Goal: Task Accomplishment & Management: Manage account settings

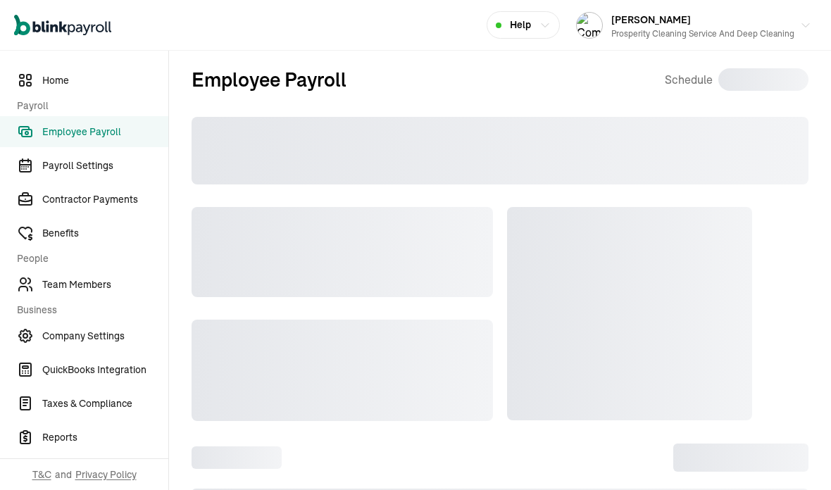
click at [306, 77] on h2 "Employee Payroll" at bounding box center [268, 80] width 155 height 30
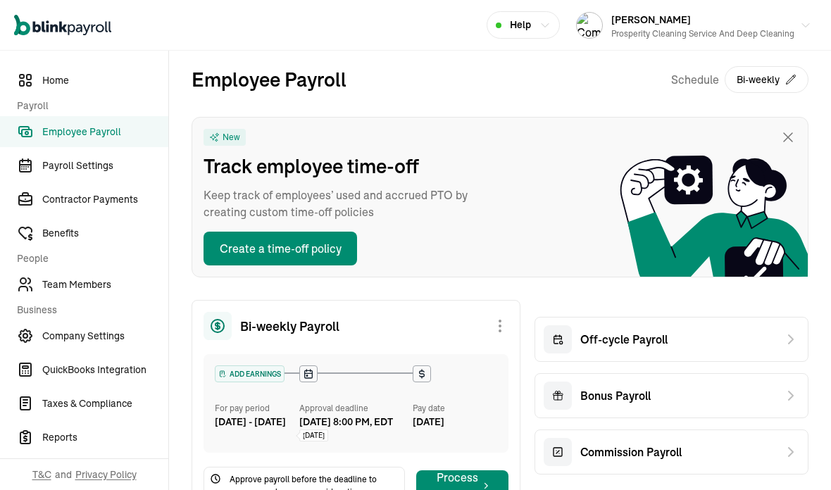
click at [103, 285] on span "Team Members" at bounding box center [105, 284] width 126 height 15
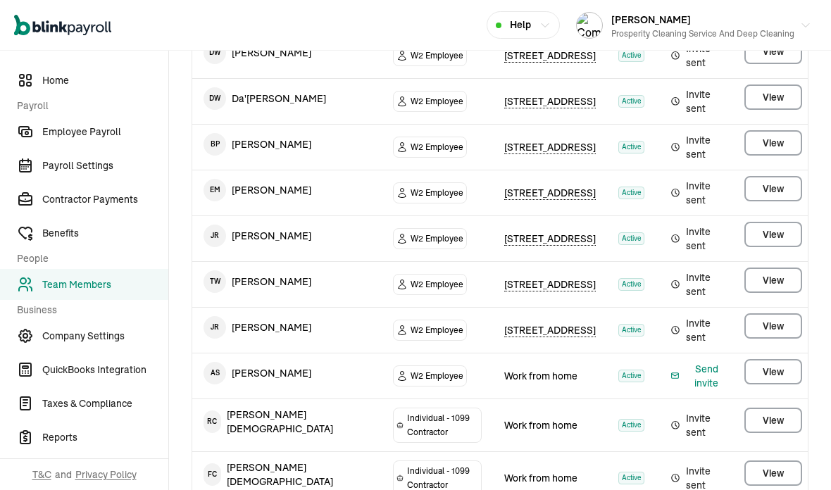
scroll to position [260, 0]
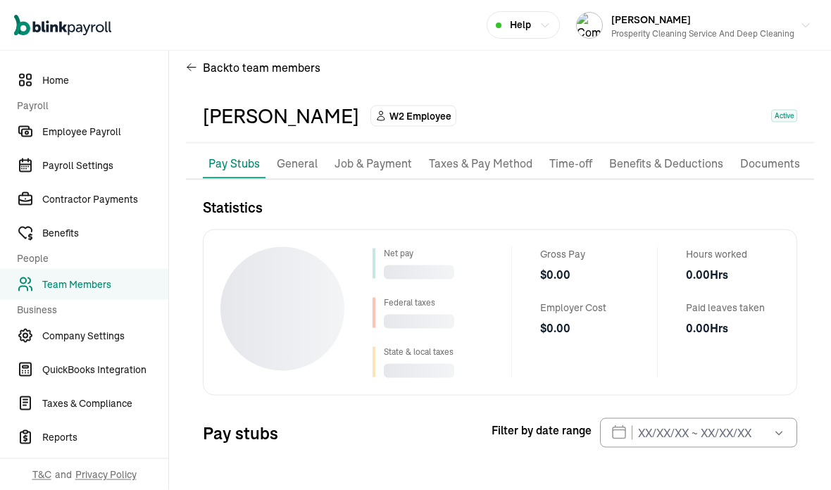
scroll to position [56, 0]
select select "2025"
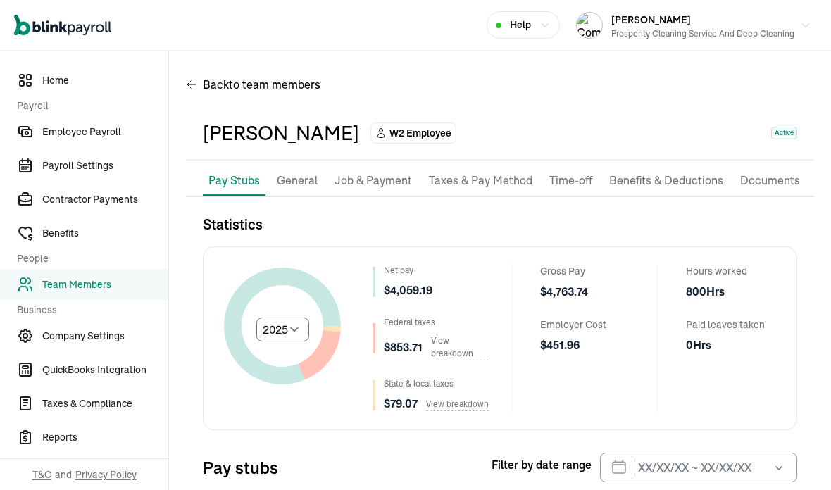
scroll to position [0, 0]
click at [387, 166] on li "Job & Payment" at bounding box center [373, 181] width 89 height 30
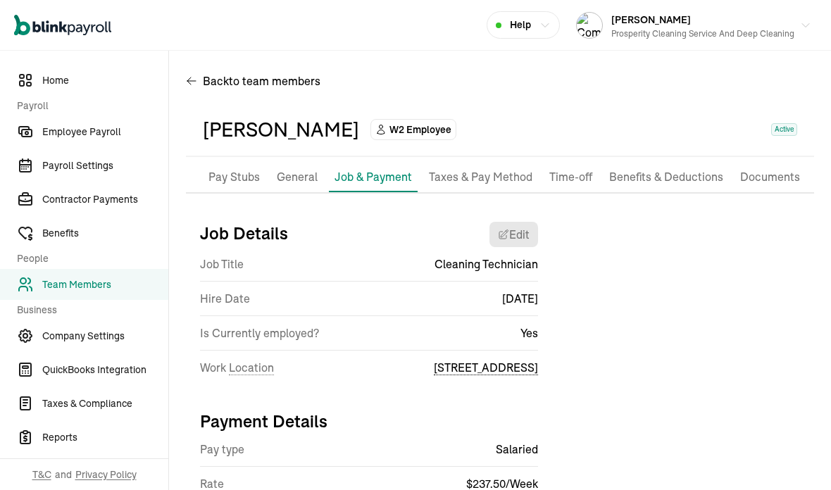
scroll to position [3, 0]
select select "[STREET_ADDRESS]"
select select "2"
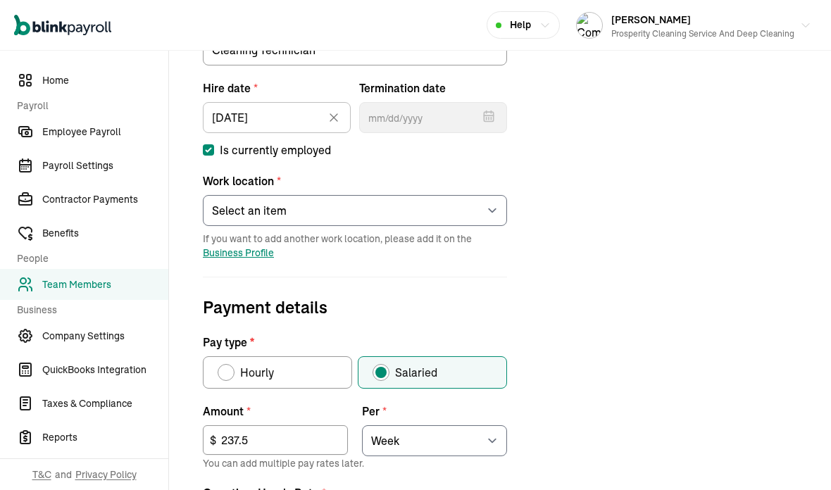
scroll to position [244, 0]
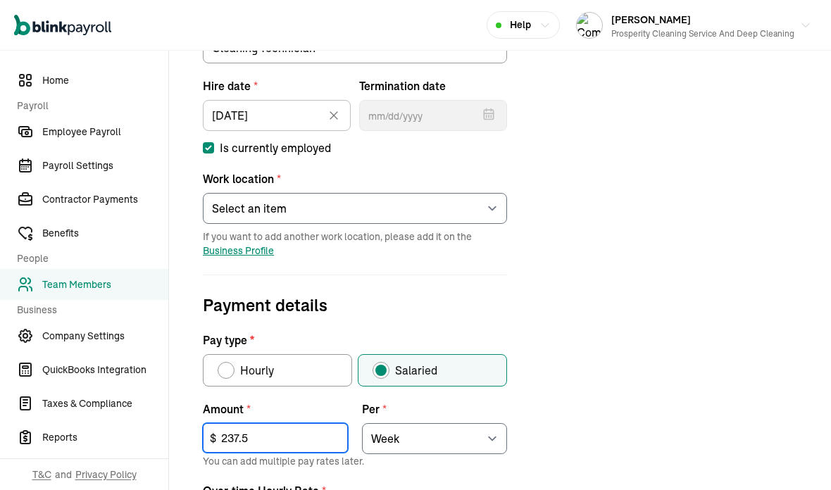
click at [309, 423] on input "237.5" at bounding box center [275, 438] width 145 height 30
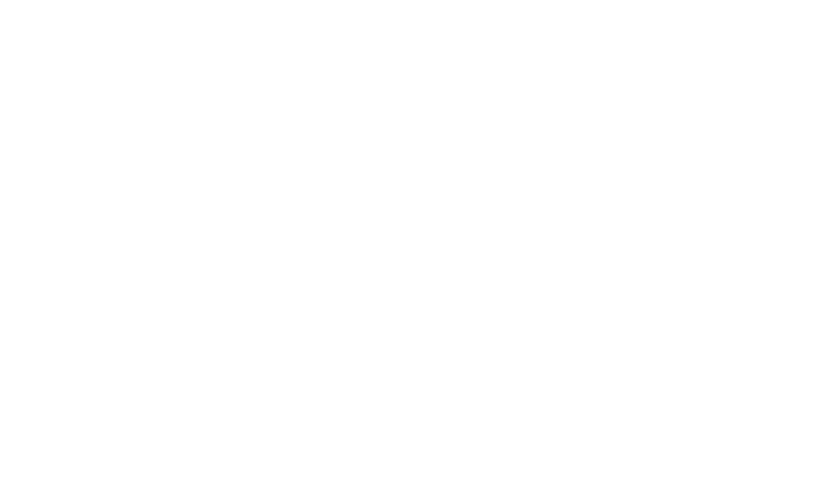
type input "2"
type input "110"
click at [560, 95] on div "Job details Job title (optional) Cleaning Technician Hire date * [DATE] [DATE] …" at bounding box center [500, 392] width 628 height 845
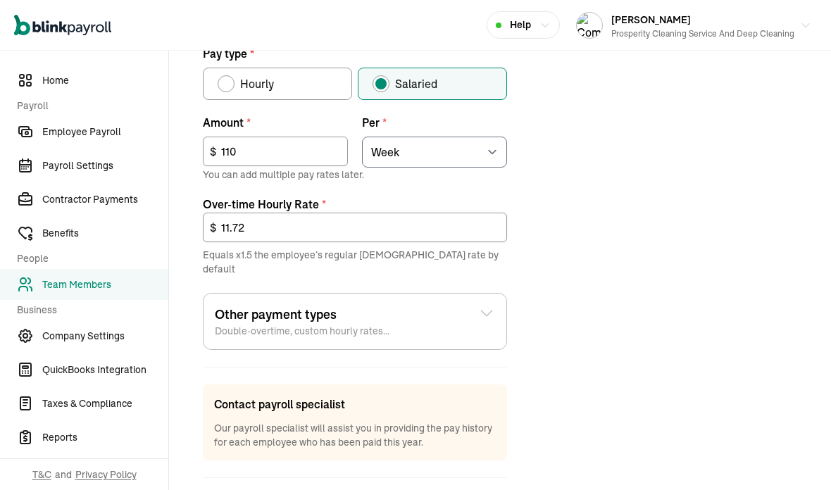
scroll to position [529, 0]
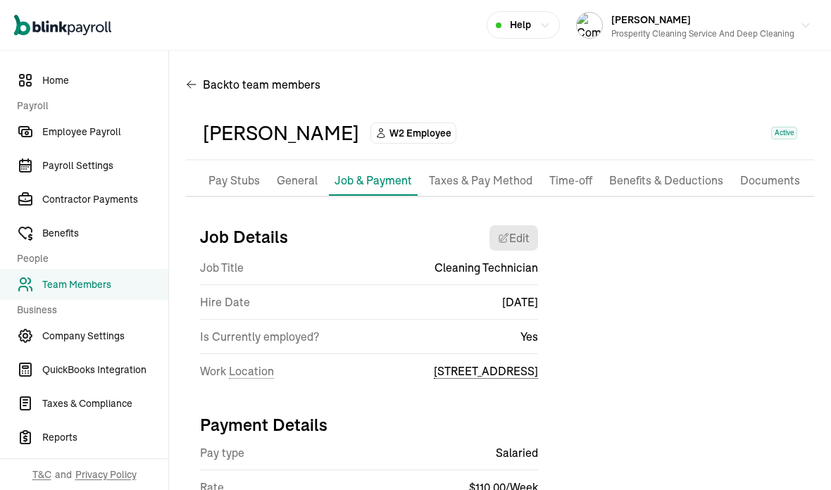
scroll to position [0, 0]
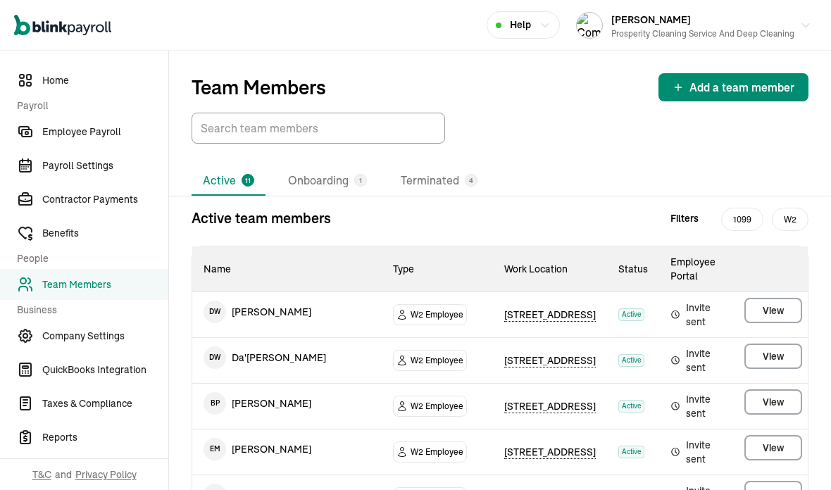
click at [73, 130] on span "Employee Payroll" at bounding box center [105, 132] width 126 height 15
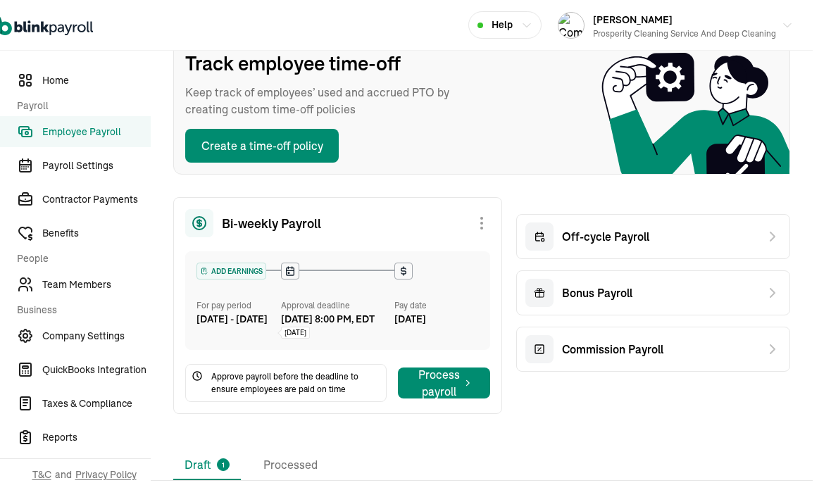
scroll to position [103, 12]
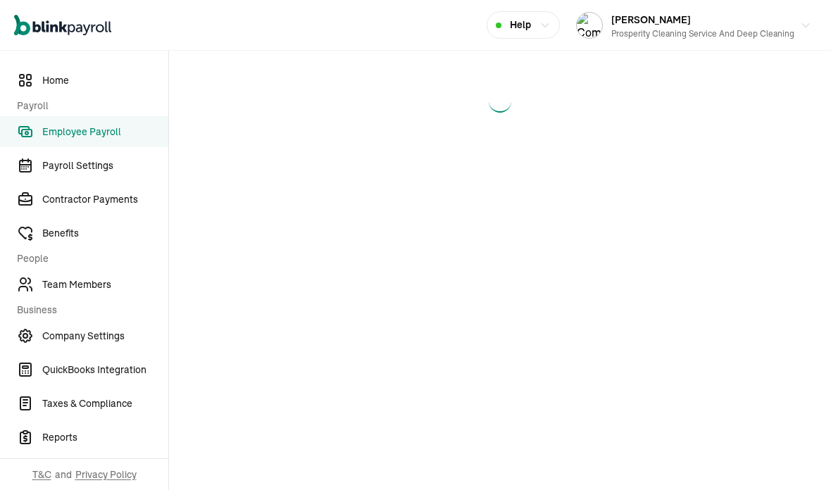
select select "direct_deposit"
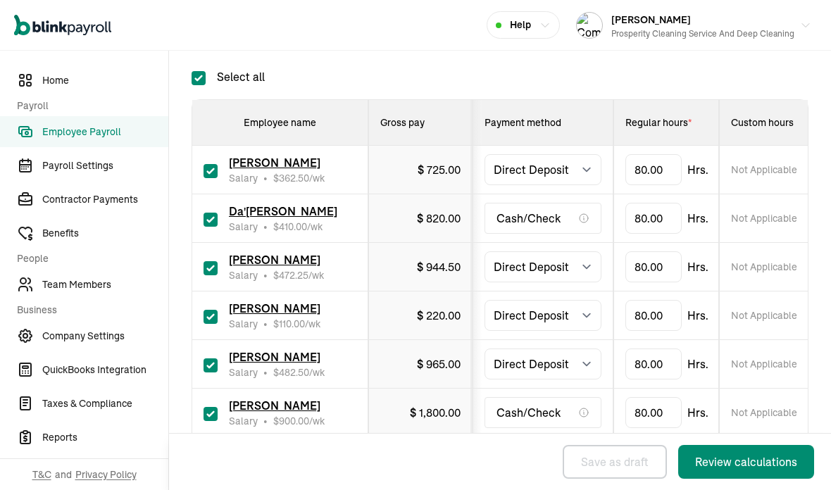
scroll to position [345, 0]
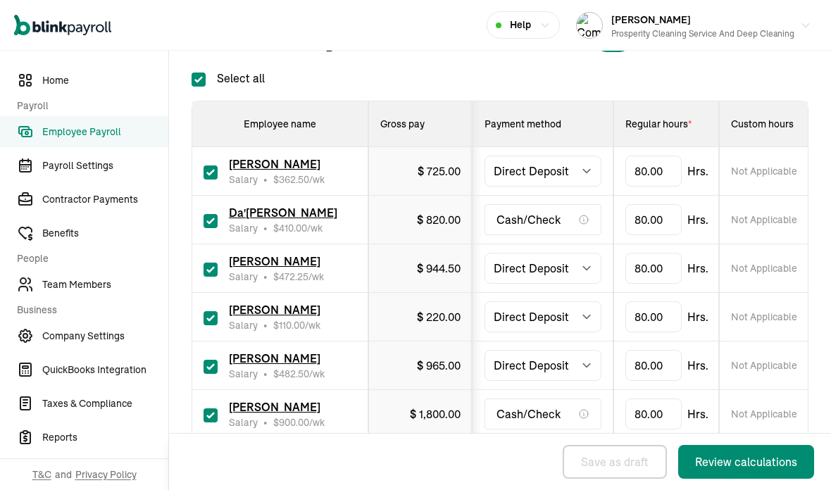
click at [198, 72] on input "Select all" at bounding box center [198, 79] width 14 height 14
checkbox input "false"
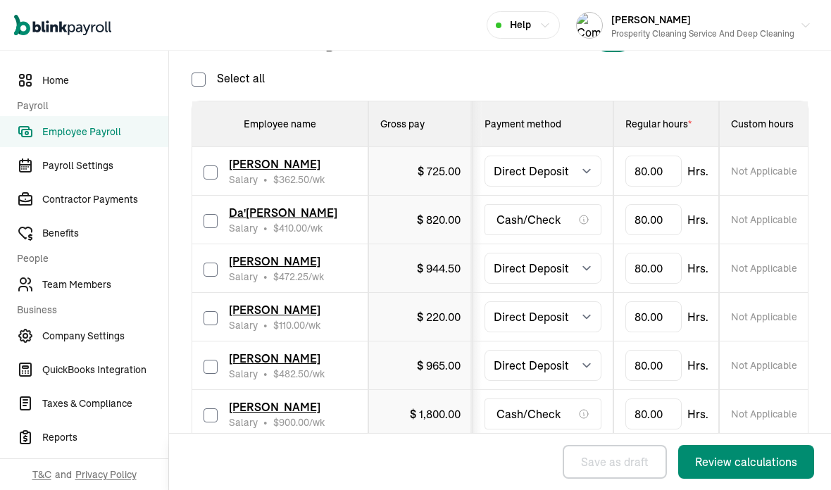
checkbox input "false"
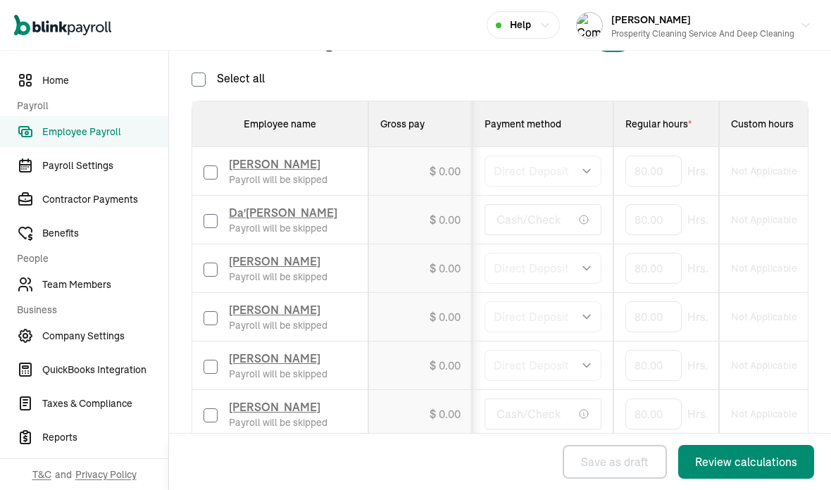
click at [216, 311] on input "checkbox" at bounding box center [210, 318] width 14 height 14
checkbox input "true"
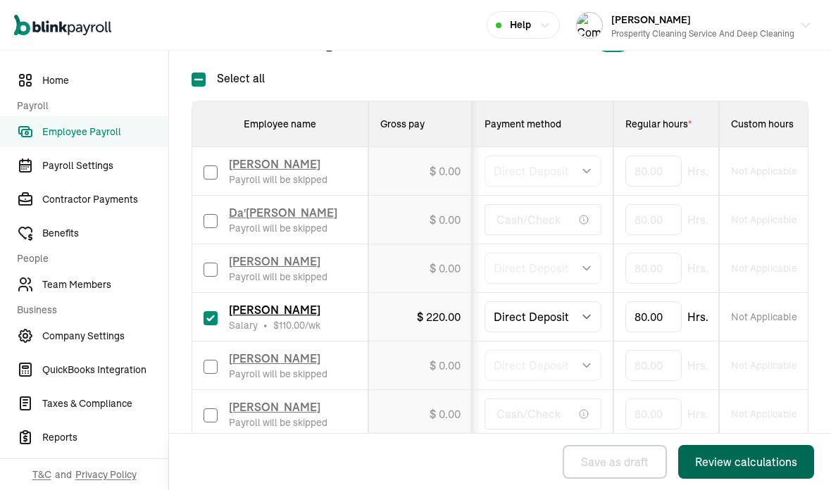
click at [724, 468] on div "Review calculations" at bounding box center [746, 461] width 102 height 17
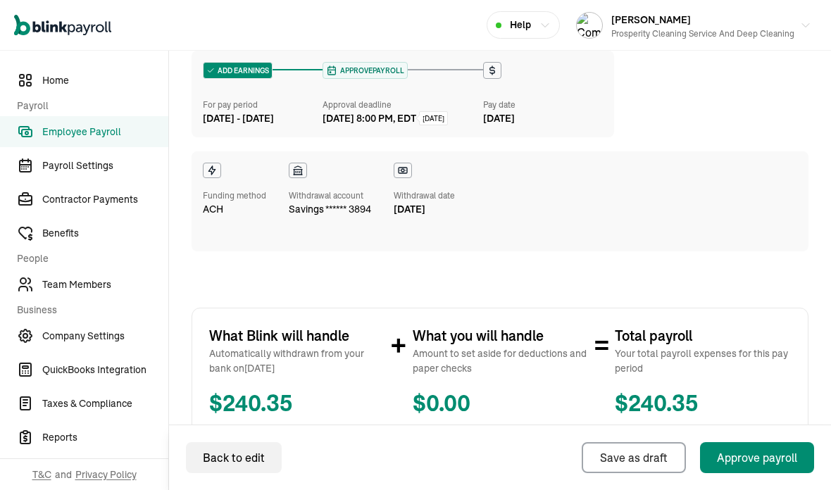
scroll to position [97, 0]
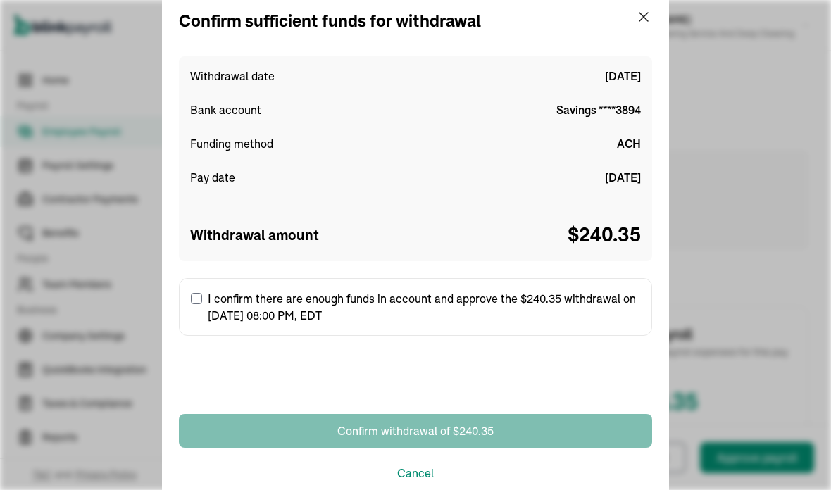
click at [632, 14] on div "Confirm sufficient funds for withdrawal" at bounding box center [415, 20] width 473 height 25
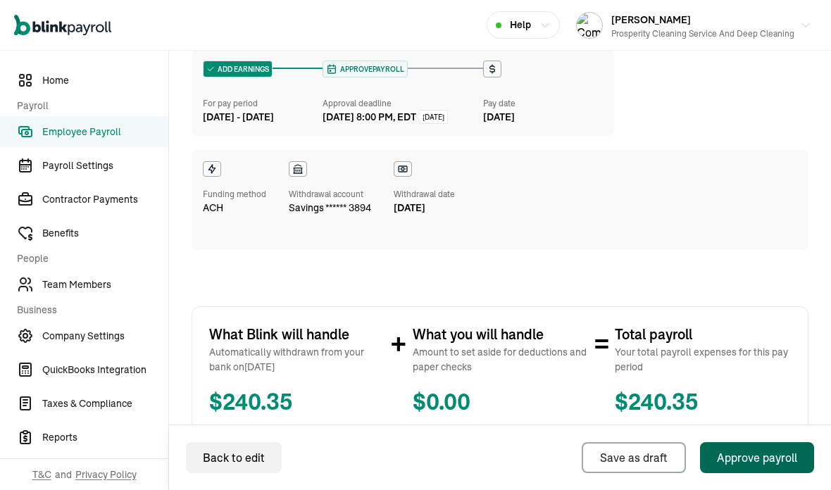
click at [648, 49] on div "ADD EARNINGS For pay period [DATE] - [DATE] APPROVE PAYROLL Approval deadline […" at bounding box center [499, 149] width 617 height 201
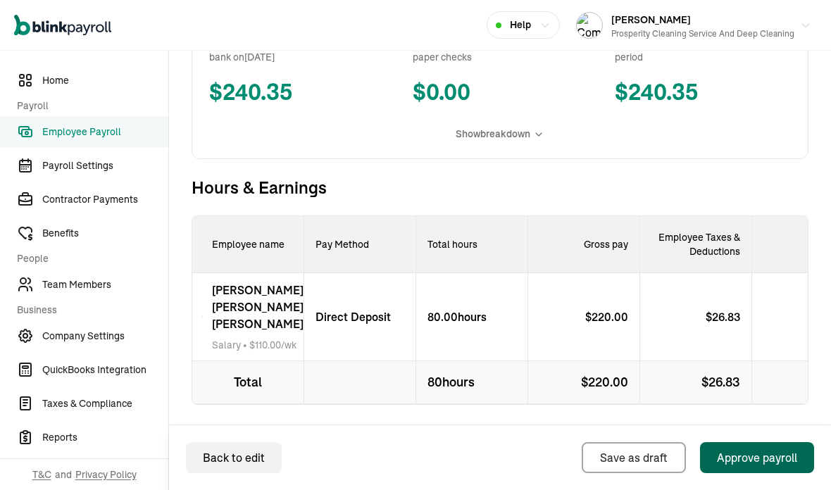
scroll to position [405, 0]
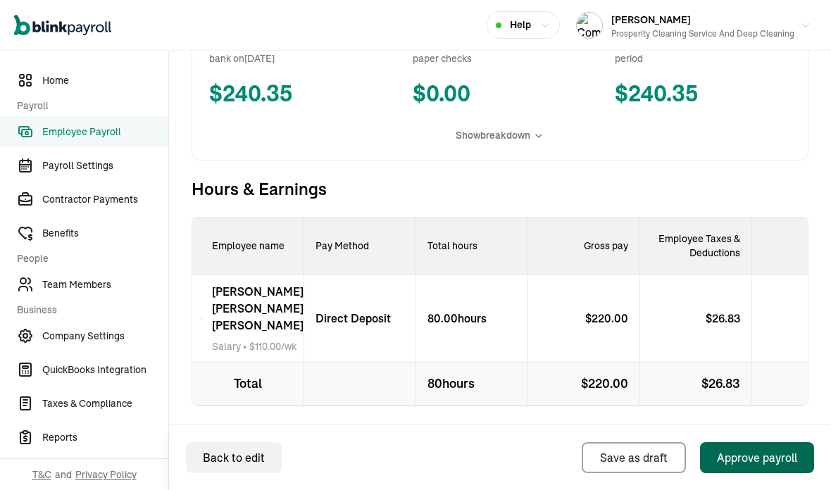
click at [216, 282] on div "[PERSON_NAME] [PERSON_NAME] Salary • $ 110.00 /wk" at bounding box center [248, 319] width 112 height 88
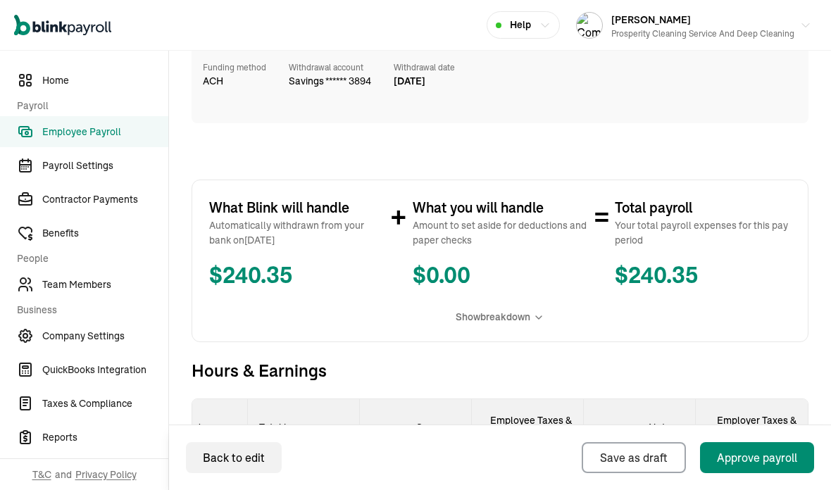
scroll to position [0, 0]
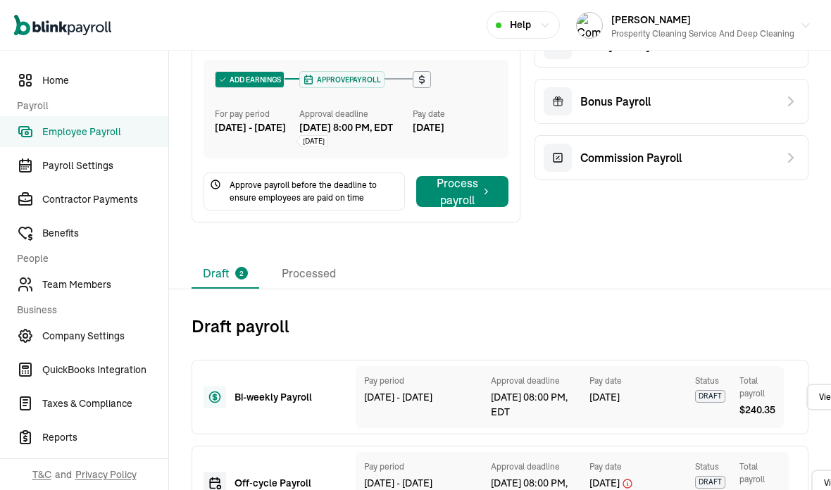
scroll to position [294, 0]
click at [316, 259] on li "Processed" at bounding box center [308, 274] width 77 height 30
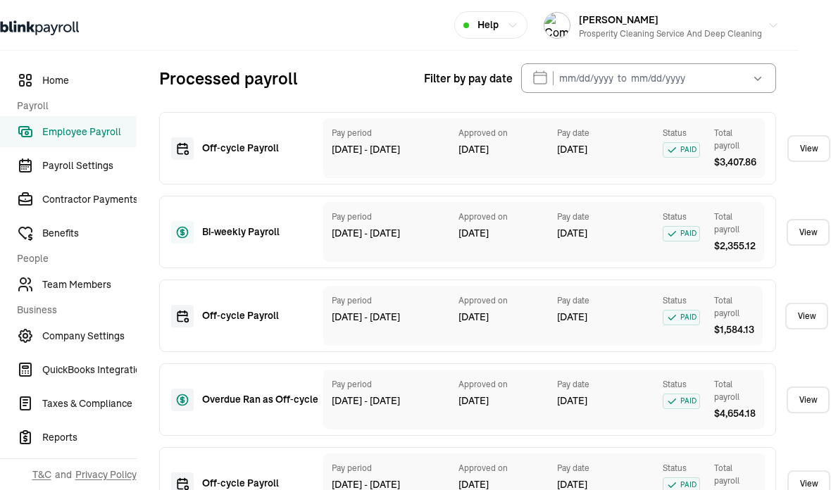
scroll to position [542, 33]
click at [807, 219] on link "View" at bounding box center [807, 232] width 43 height 27
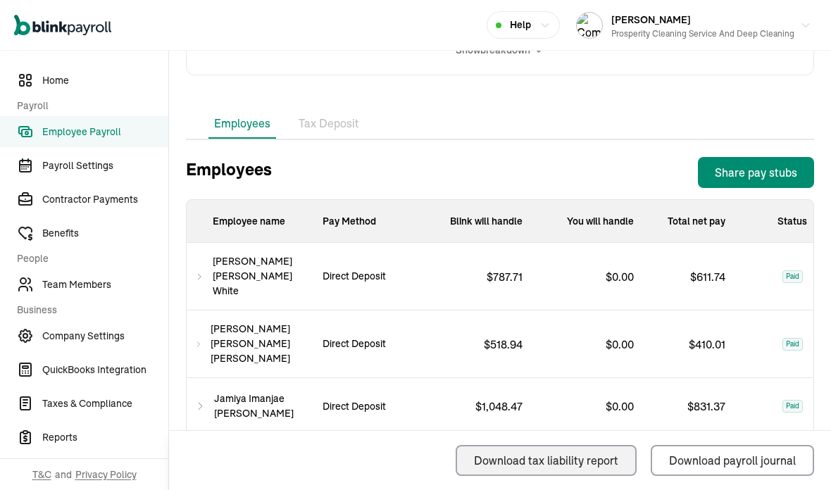
scroll to position [52, 0]
click at [108, 291] on span "Team Members" at bounding box center [105, 284] width 126 height 15
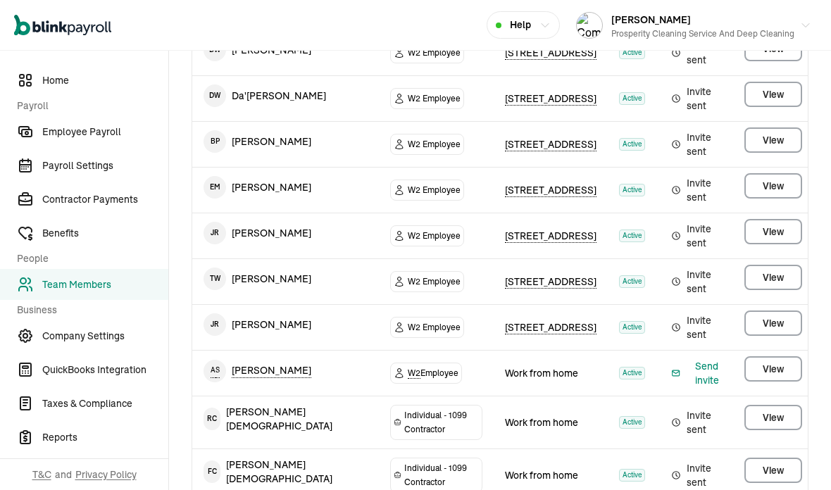
scroll to position [263, 0]
